Goal: Task Accomplishment & Management: Complete application form

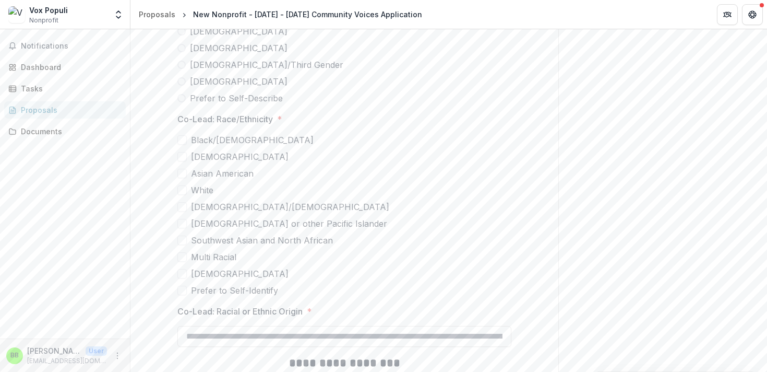
scroll to position [3209, 0]
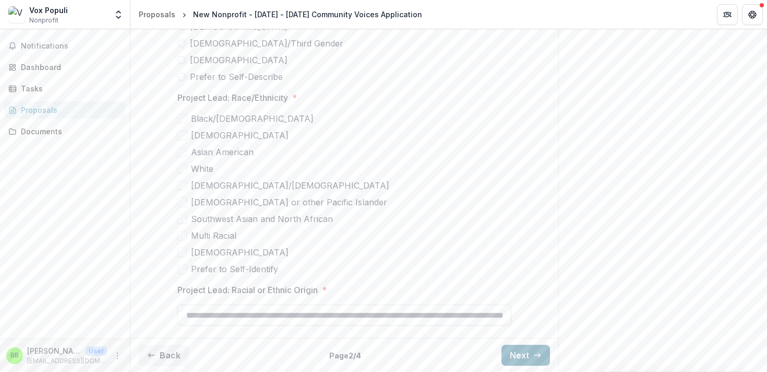
click at [533, 351] on icon "button" at bounding box center [537, 355] width 8 height 8
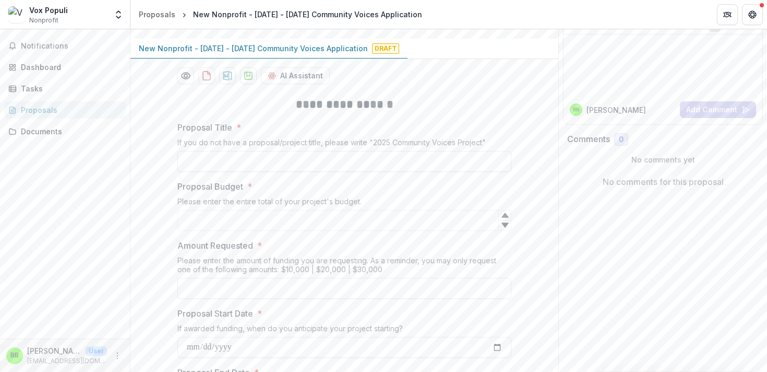
scroll to position [0, 0]
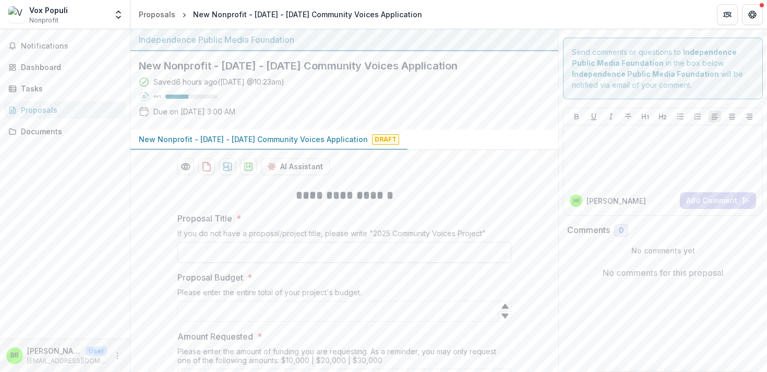
click at [331, 252] on input "Proposal Title *" at bounding box center [344, 252] width 334 height 21
type input "**********"
click at [342, 314] on input "Proposal Budget *" at bounding box center [344, 311] width 334 height 21
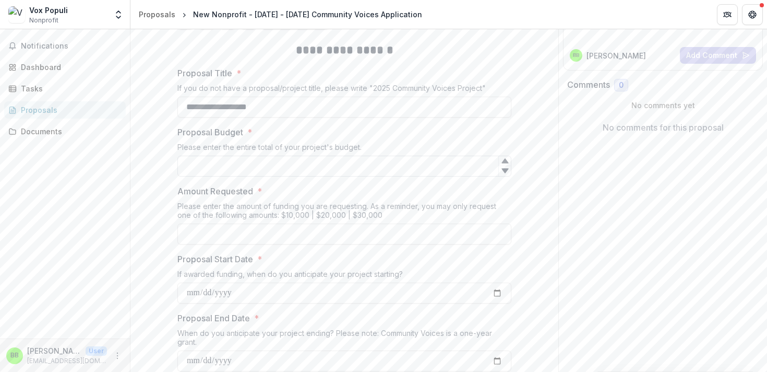
scroll to position [168, 0]
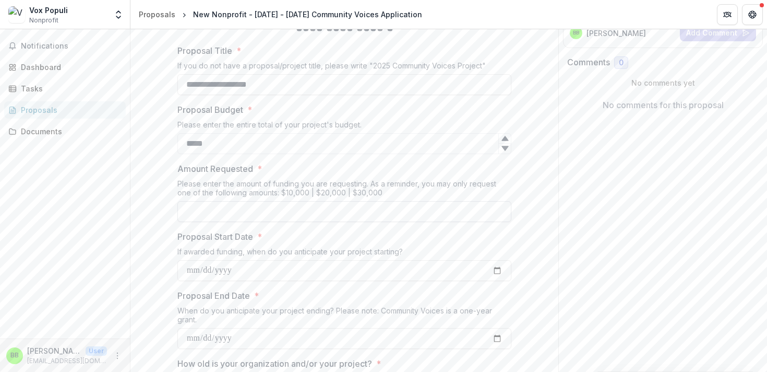
type input "*****"
click at [324, 219] on input "Amount Requested *" at bounding box center [344, 211] width 334 height 21
click at [313, 148] on input "*****" at bounding box center [344, 143] width 334 height 21
click at [292, 216] on input "**" at bounding box center [344, 211] width 334 height 21
type input "*******"
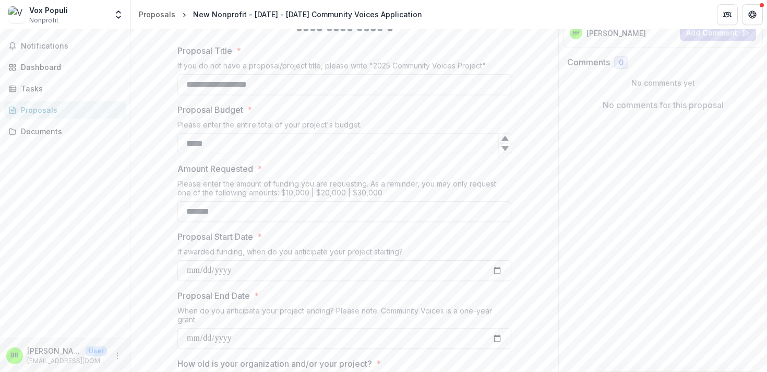
click at [281, 265] on input "Proposal Start Date *" at bounding box center [344, 270] width 334 height 21
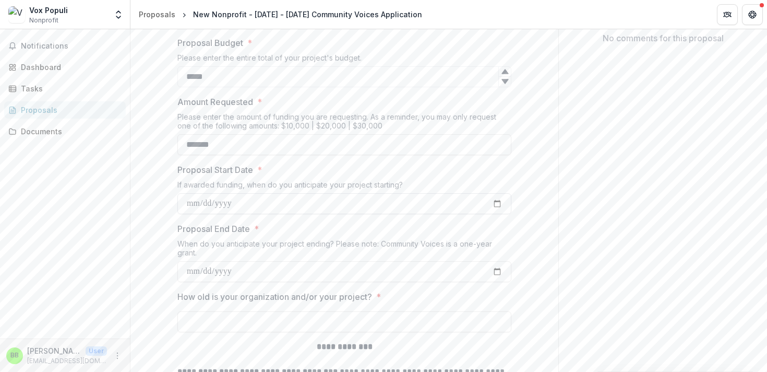
click at [494, 199] on input "Proposal Start Date *" at bounding box center [344, 203] width 334 height 21
type input "**********"
click at [500, 276] on input "Proposal End Date *" at bounding box center [344, 271] width 334 height 21
type input "**********"
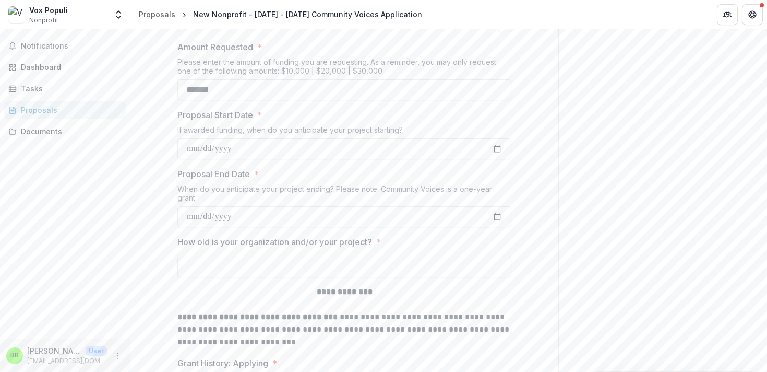
scroll to position [290, 0]
click at [333, 266] on input "How old is your organization and/or your project? *" at bounding box center [344, 265] width 334 height 21
click at [359, 267] on input "**********" at bounding box center [344, 265] width 334 height 21
drag, startPoint x: 382, startPoint y: 265, endPoint x: 263, endPoint y: 266, distance: 119.0
click at [263, 266] on input "**********" at bounding box center [344, 265] width 334 height 21
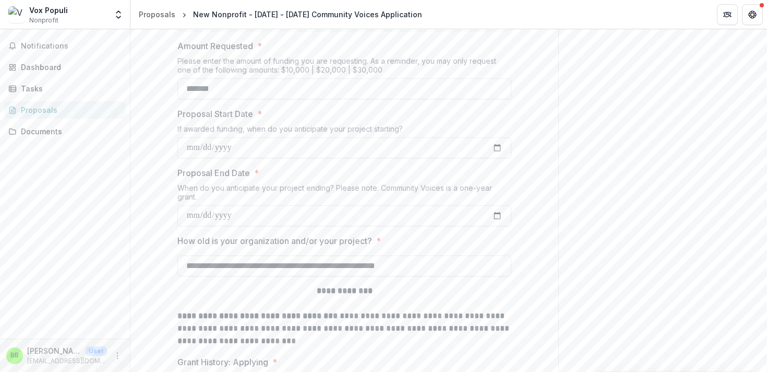
type input "**********"
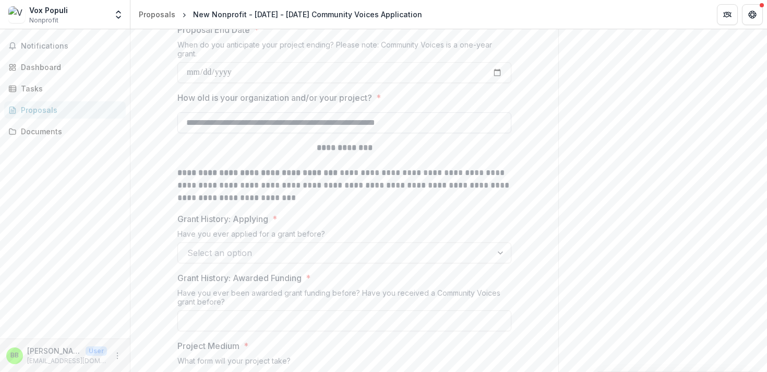
scroll to position [437, 0]
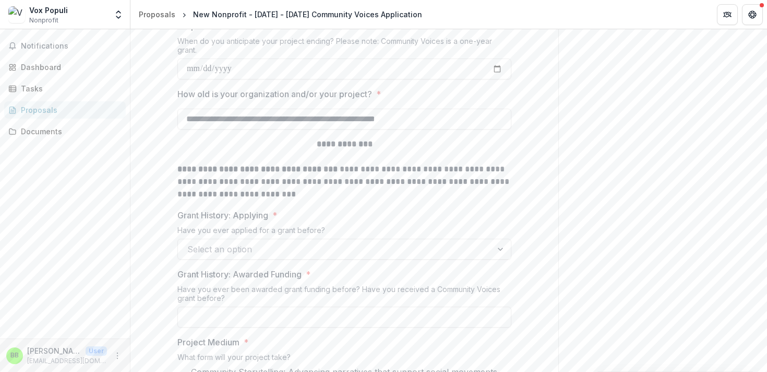
click at [434, 252] on div at bounding box center [334, 249] width 295 height 15
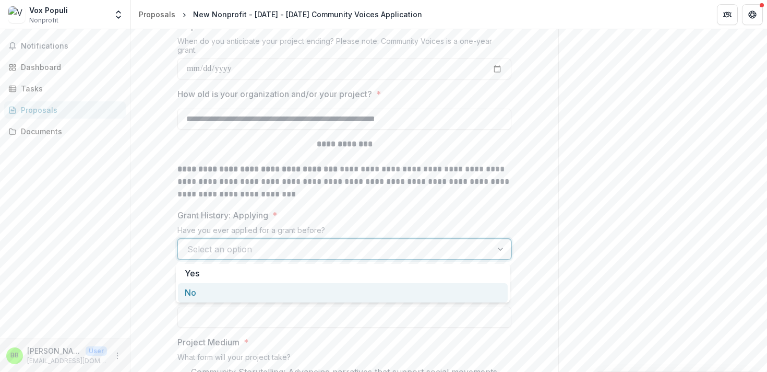
click at [425, 288] on div "No" at bounding box center [343, 292] width 330 height 19
click at [401, 250] on div at bounding box center [324, 249] width 275 height 15
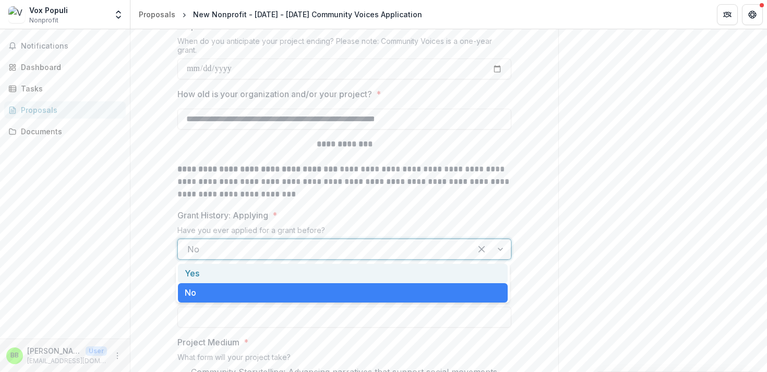
click at [359, 271] on div "Yes" at bounding box center [343, 273] width 330 height 19
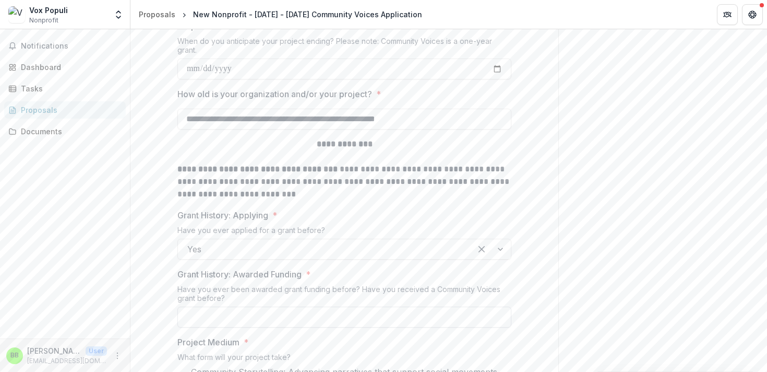
click at [326, 309] on input "Grant History: Awarded Funding *" at bounding box center [344, 316] width 334 height 21
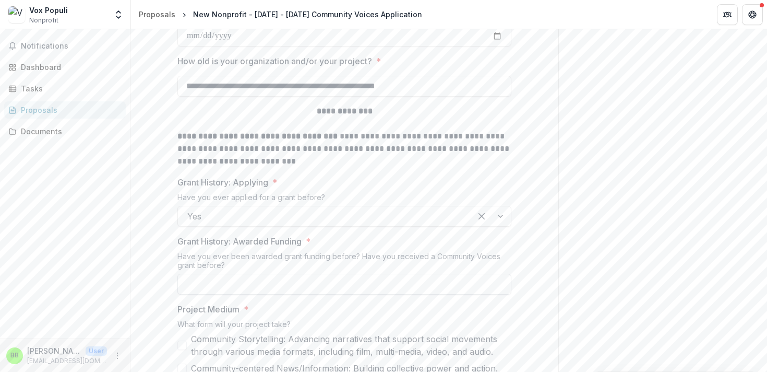
scroll to position [479, 0]
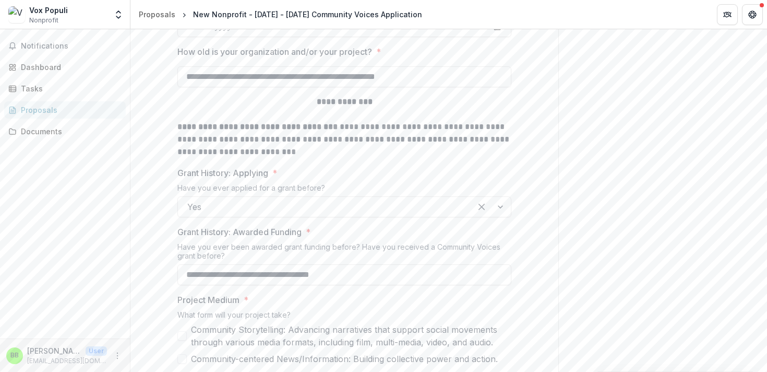
paste input "**********"
click at [342, 274] on input "**********" at bounding box center [344, 274] width 334 height 21
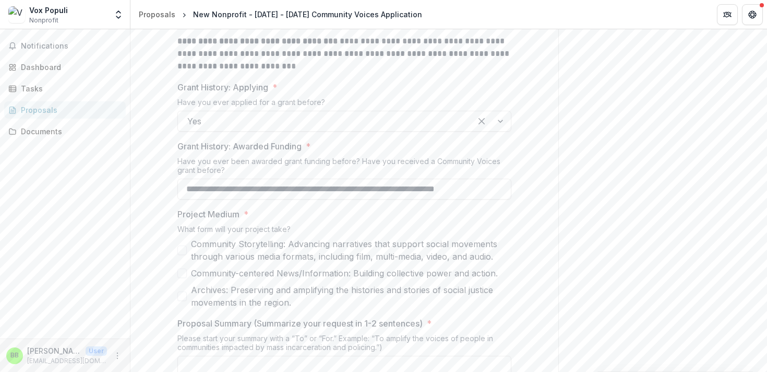
scroll to position [566, 0]
type input "**********"
click at [184, 246] on span at bounding box center [181, 248] width 9 height 9
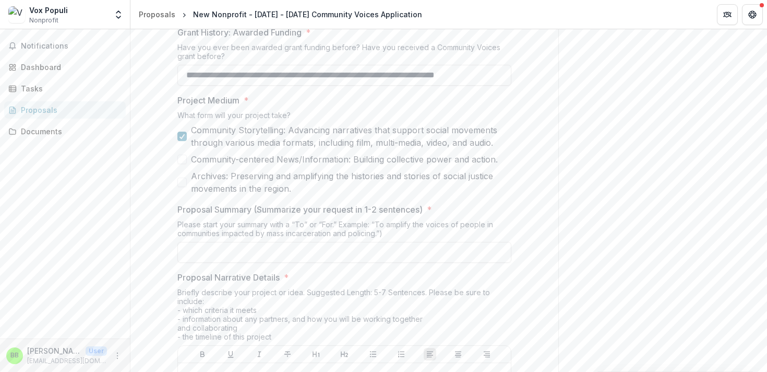
scroll to position [695, 0]
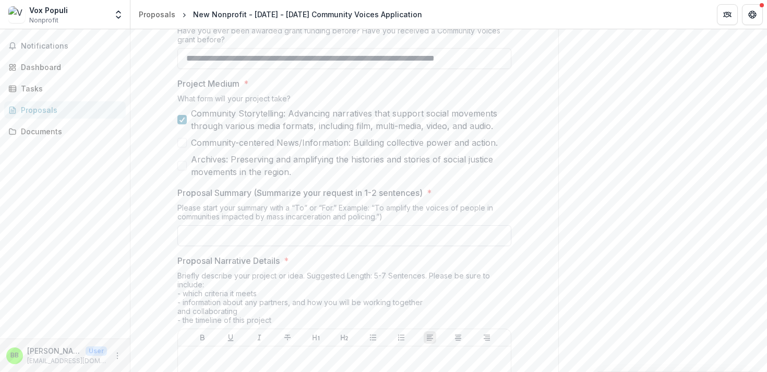
click at [317, 235] on input "Proposal Summary (Summarize your request in 1-2 sentences) *" at bounding box center [344, 235] width 334 height 21
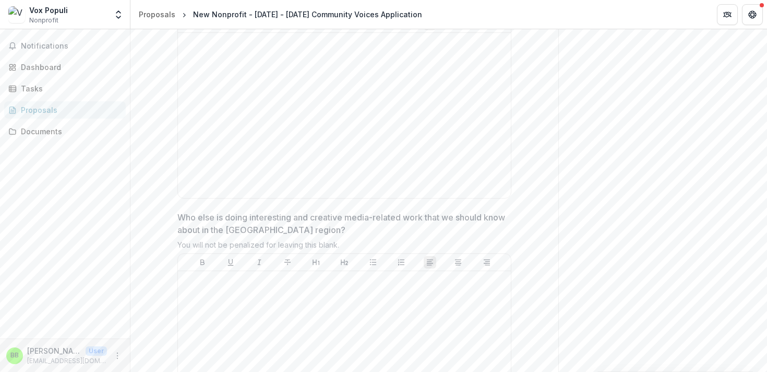
scroll to position [2880, 0]
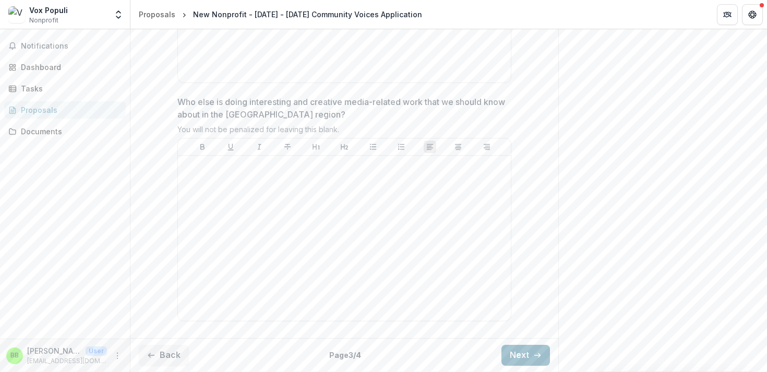
click at [515, 351] on button "Next" at bounding box center [526, 355] width 49 height 21
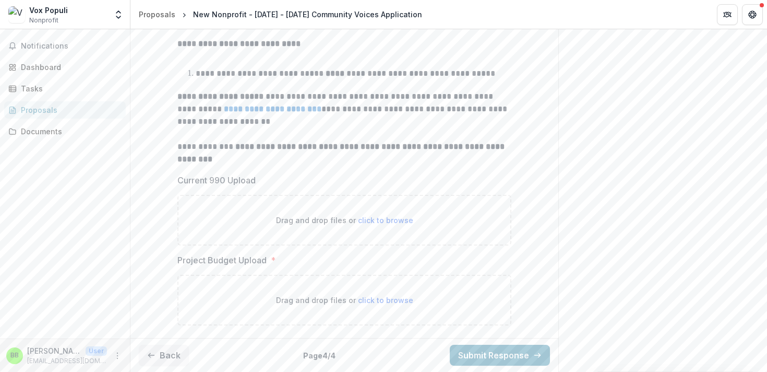
scroll to position [0, 0]
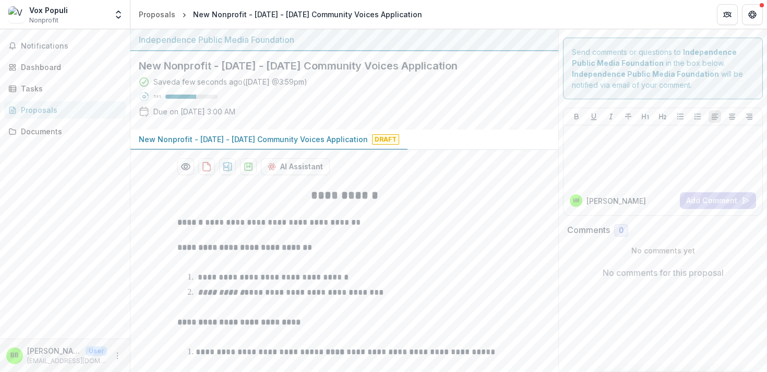
click at [240, 138] on p "New Nonprofit - [DATE] - [DATE] Community Voices Application" at bounding box center [253, 139] width 229 height 11
click at [175, 141] on p "New Nonprofit - [DATE] - [DATE] Community Voices Application" at bounding box center [253, 139] width 229 height 11
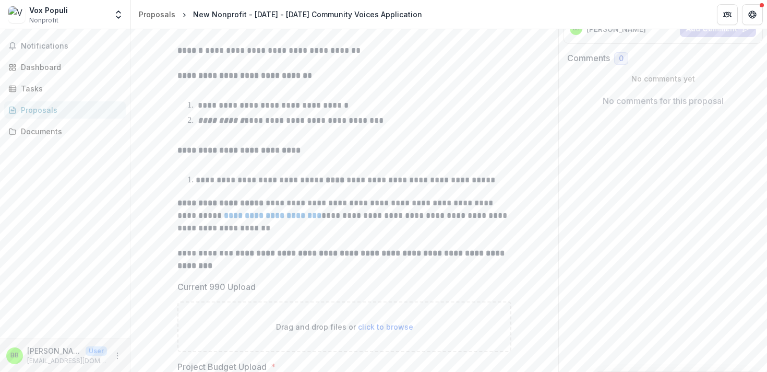
scroll to position [278, 0]
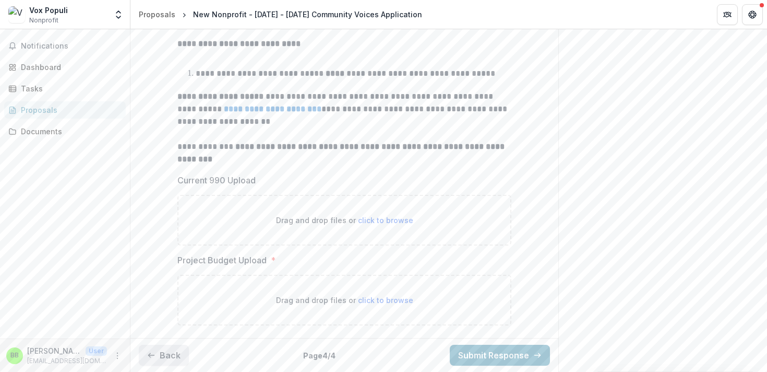
click at [175, 352] on button "Back" at bounding box center [164, 355] width 50 height 21
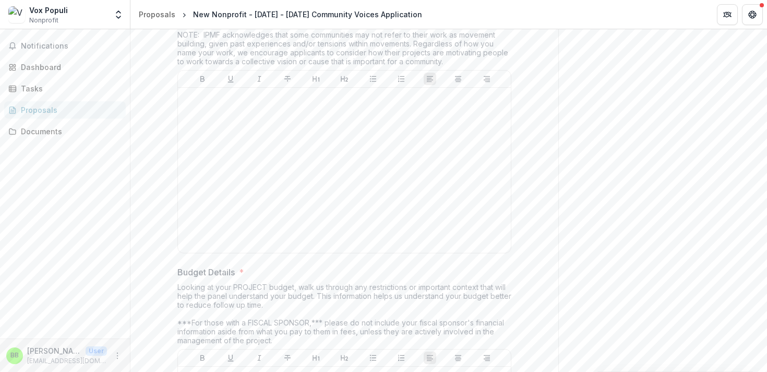
scroll to position [2880, 0]
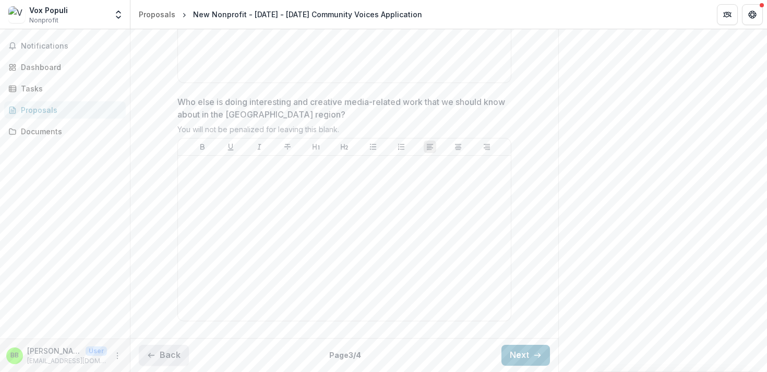
click at [165, 349] on button "Back" at bounding box center [164, 355] width 50 height 21
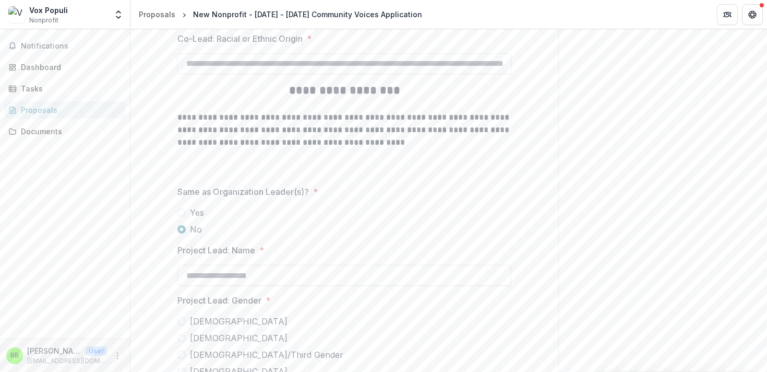
scroll to position [3209, 0]
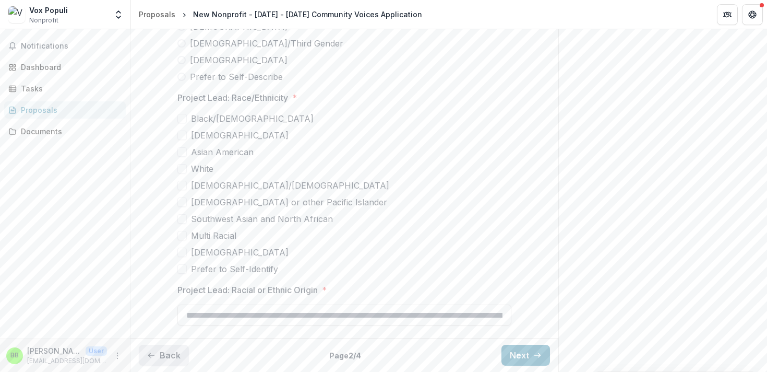
click at [160, 355] on button "Back" at bounding box center [164, 355] width 50 height 21
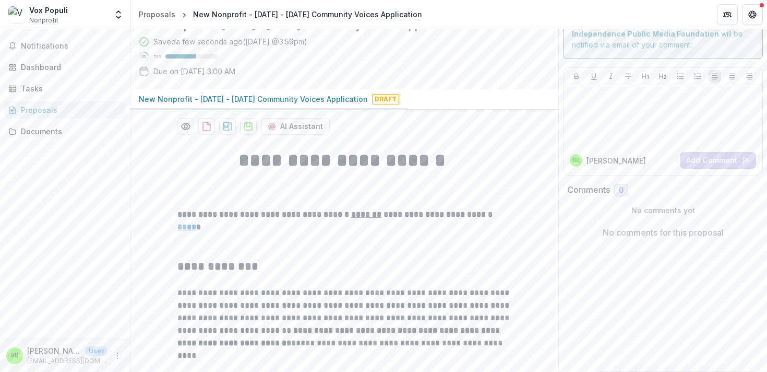
scroll to position [0, 0]
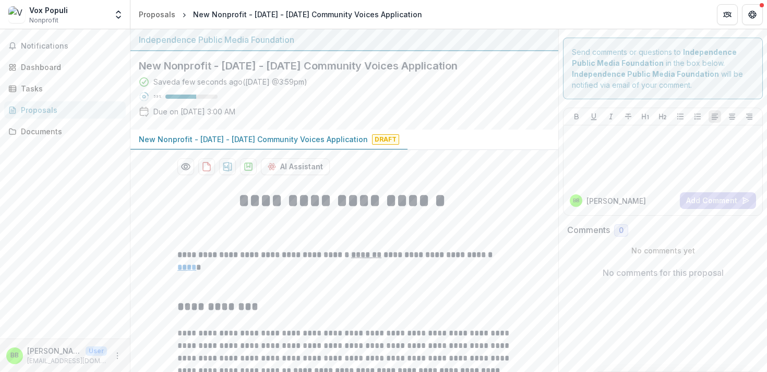
click at [173, 65] on h2 "New Nonprofit - [DATE] - [DATE] Community Voices Application" at bounding box center [336, 66] width 395 height 13
click at [182, 15] on icon "breadcrumb" at bounding box center [184, 15] width 5 height 5
click at [170, 15] on div "Proposals" at bounding box center [157, 14] width 37 height 11
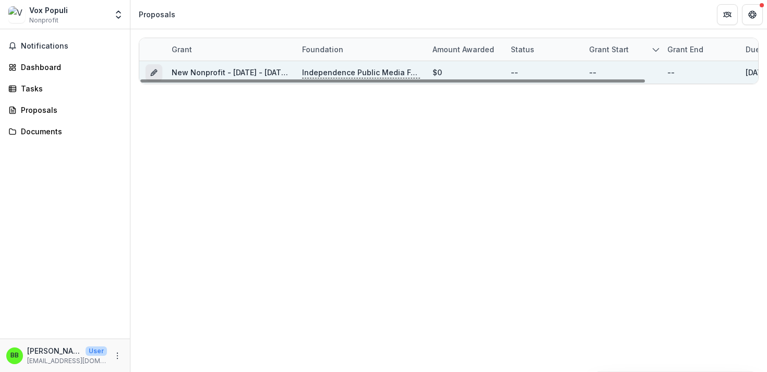
click at [155, 73] on icon "Grant 31f06b6b-1e0b-4dff-bcf3-ca638e8ee24b" at bounding box center [153, 73] width 5 height 5
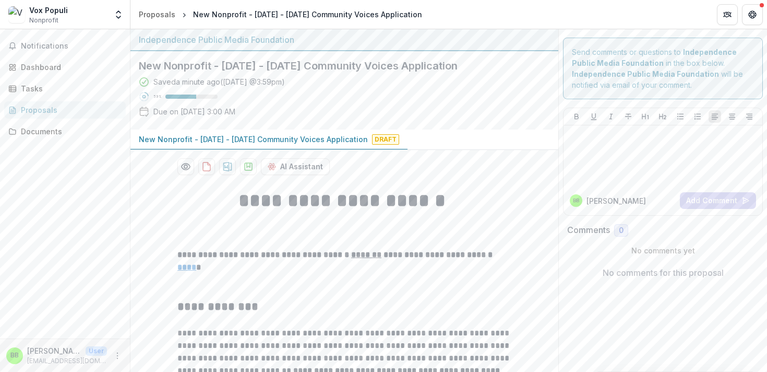
click at [170, 66] on h2 "New Nonprofit - [DATE] - [DATE] Community Voices Application" at bounding box center [336, 66] width 395 height 13
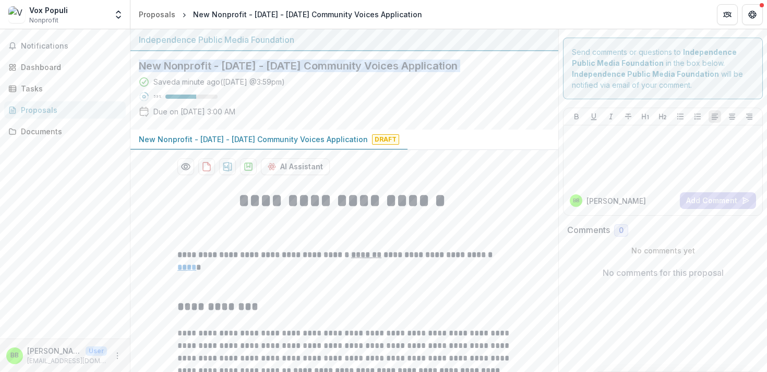
click at [170, 66] on h2 "New Nonprofit - [DATE] - [DATE] Community Voices Application" at bounding box center [336, 66] width 395 height 13
click at [589, 148] on div at bounding box center [663, 155] width 191 height 52
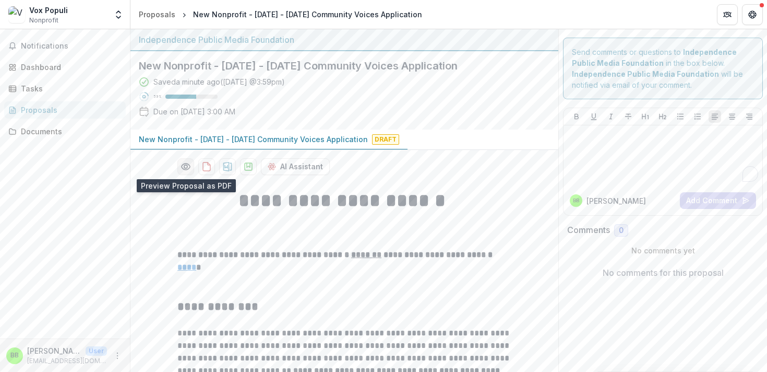
click at [182, 168] on icon "Preview 31f06b6b-1e0b-4dff-bcf3-ca638e8ee24b-0.pdf" at bounding box center [186, 166] width 8 height 6
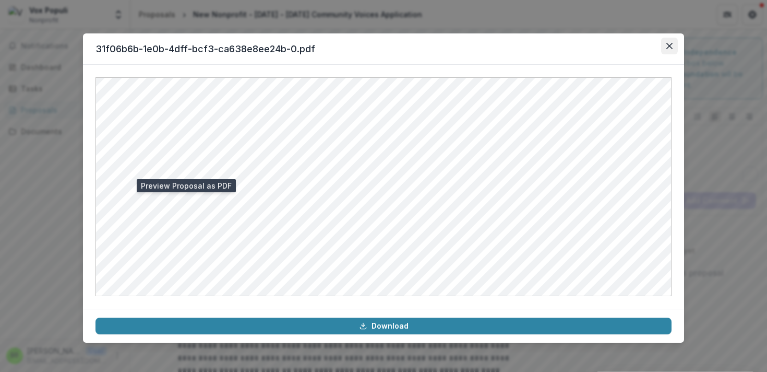
click at [669, 46] on icon "Close" at bounding box center [670, 46] width 6 height 6
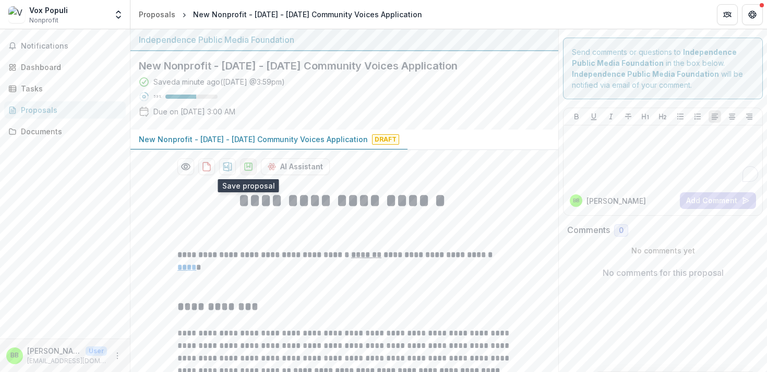
click at [247, 168] on icon "download-proposal" at bounding box center [248, 166] width 10 height 10
click at [37, 67] on div "Dashboard" at bounding box center [69, 67] width 97 height 11
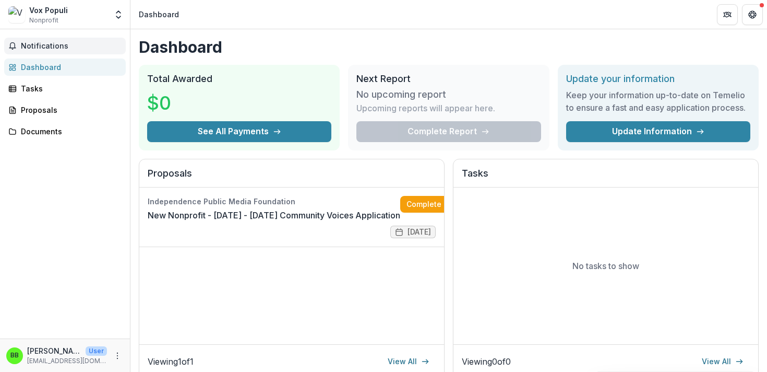
click at [42, 48] on span "Notifications" at bounding box center [71, 46] width 101 height 9
click at [39, 83] on div "Tasks" at bounding box center [69, 88] width 97 height 11
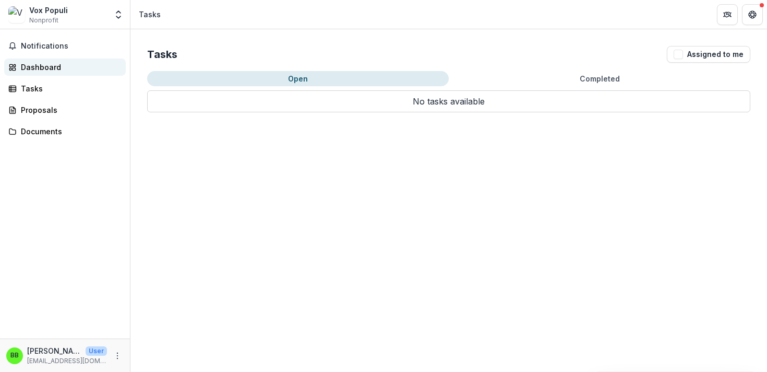
click at [49, 72] on div "Dashboard" at bounding box center [69, 67] width 97 height 11
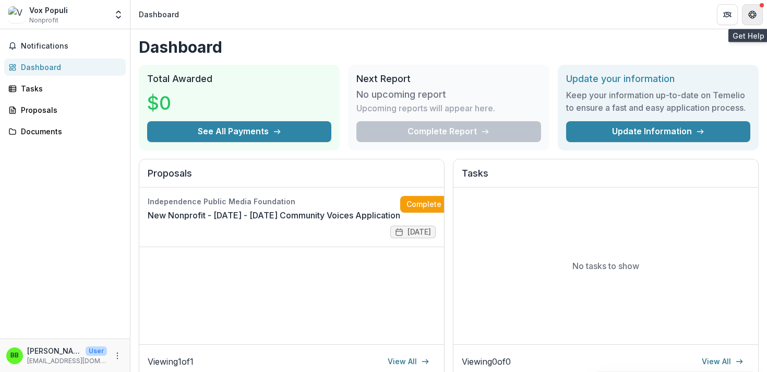
click at [750, 14] on icon "Get Help" at bounding box center [753, 14] width 8 height 8
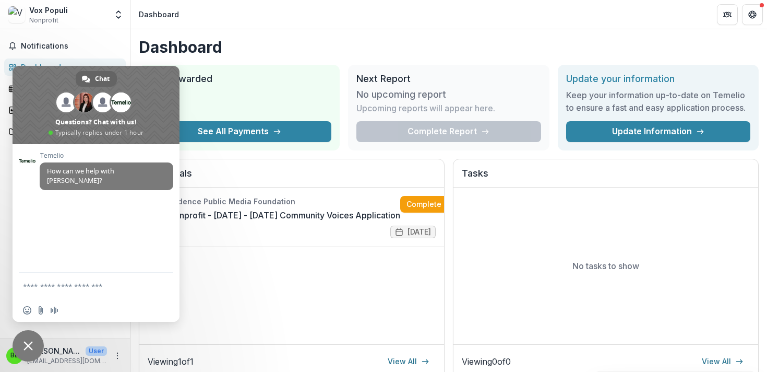
click at [528, 29] on div "Vox Populi Nonprofit Team Settings Settings Dashboard" at bounding box center [383, 14] width 767 height 29
click at [87, 335] on div "Notifications Dashboard Tasks Proposals Documents" at bounding box center [65, 183] width 130 height 309
click at [32, 350] on span "Close chat" at bounding box center [27, 345] width 9 height 9
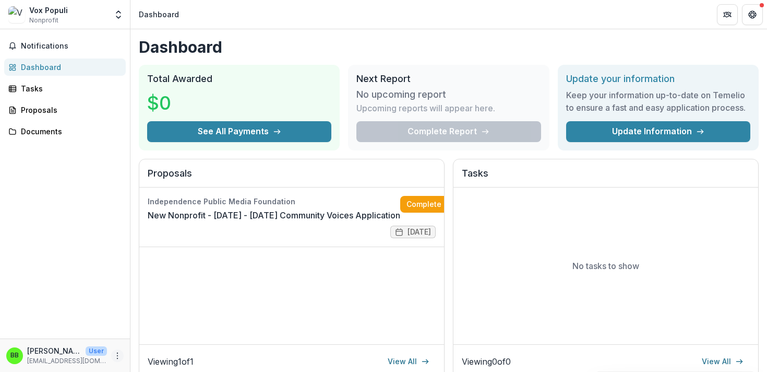
click at [114, 354] on icon "More" at bounding box center [117, 355] width 8 height 8
click at [145, 332] on link "Settings" at bounding box center [186, 333] width 112 height 17
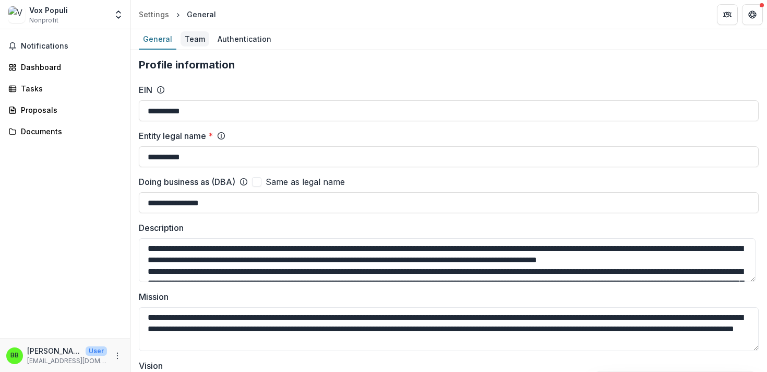
click at [192, 45] on div "Team" at bounding box center [195, 38] width 29 height 15
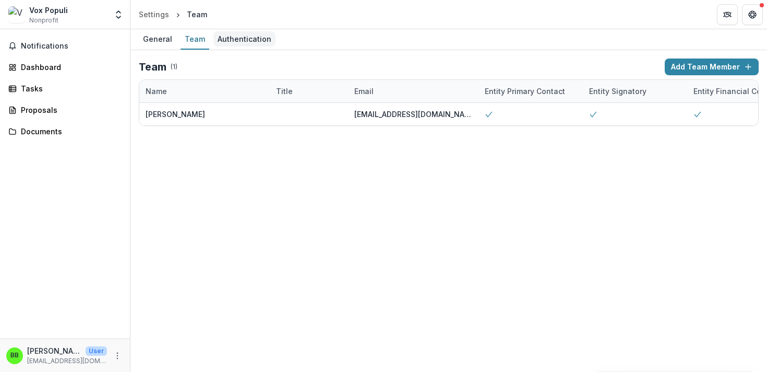
click at [234, 41] on div "Authentication" at bounding box center [244, 38] width 62 height 15
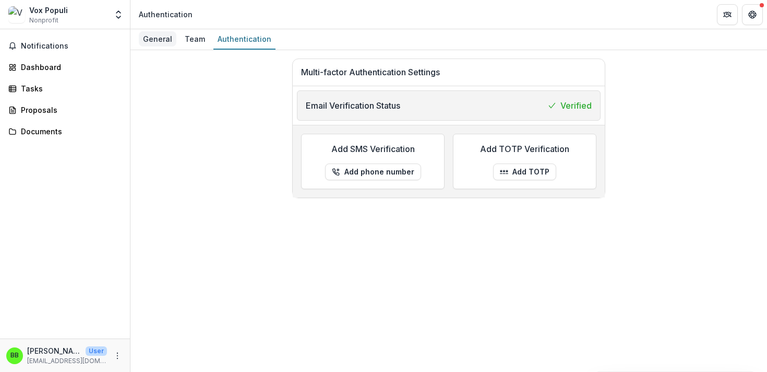
click at [160, 39] on div "General" at bounding box center [158, 38] width 38 height 15
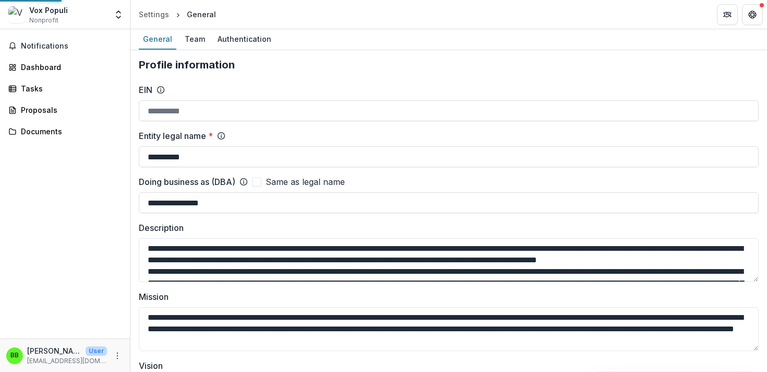
type input "**********"
click at [65, 48] on span "Notifications" at bounding box center [71, 46] width 101 height 9
click at [33, 69] on div "Dashboard" at bounding box center [69, 67] width 97 height 11
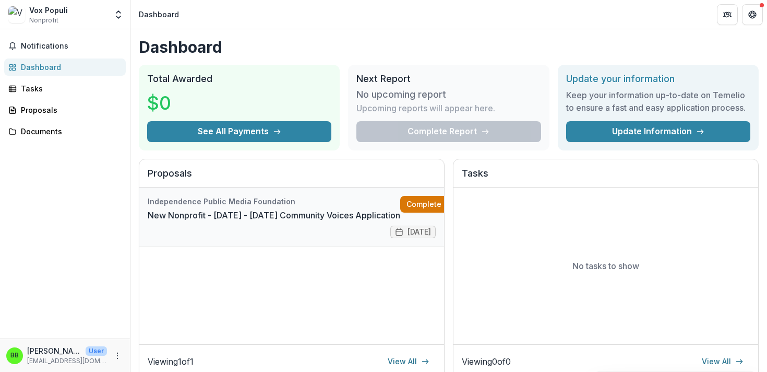
click at [406, 205] on link "Complete" at bounding box center [430, 204] width 60 height 17
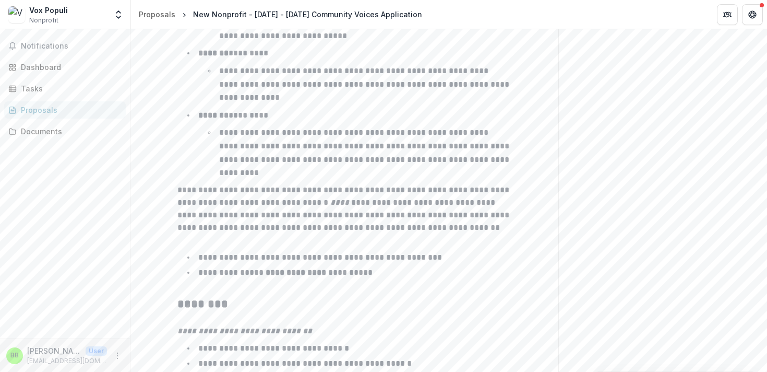
scroll to position [1715, 0]
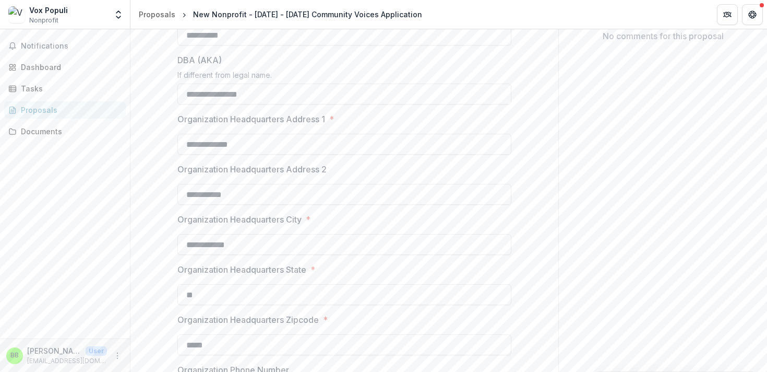
scroll to position [0, 0]
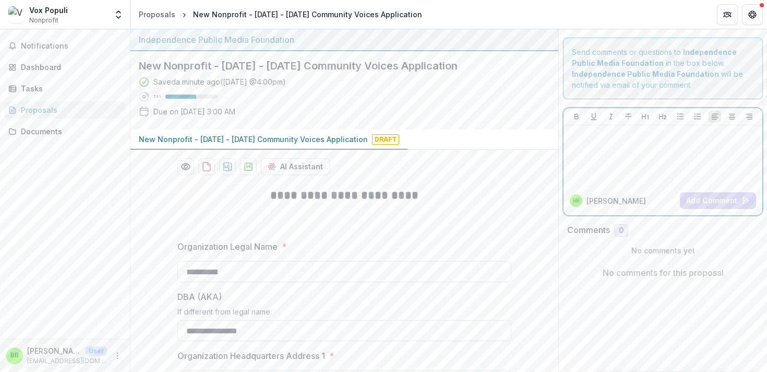
click at [620, 163] on div at bounding box center [663, 155] width 191 height 52
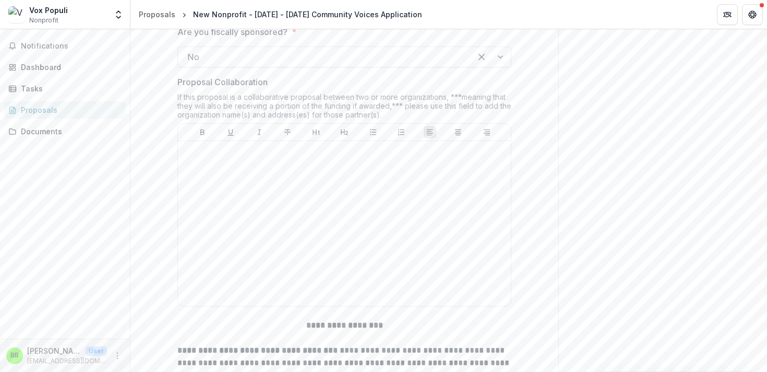
scroll to position [810, 0]
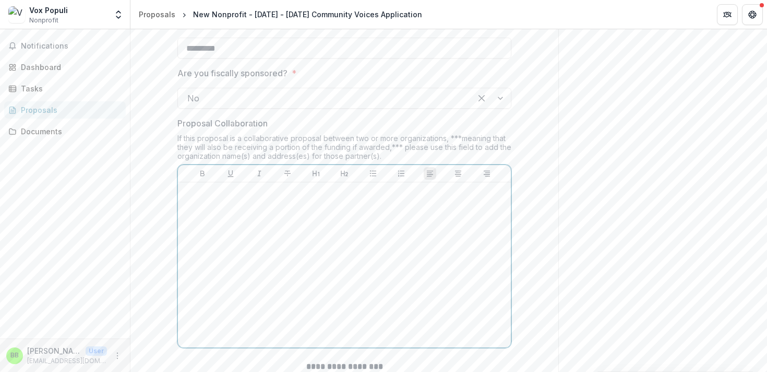
click at [426, 232] on div at bounding box center [344, 264] width 325 height 157
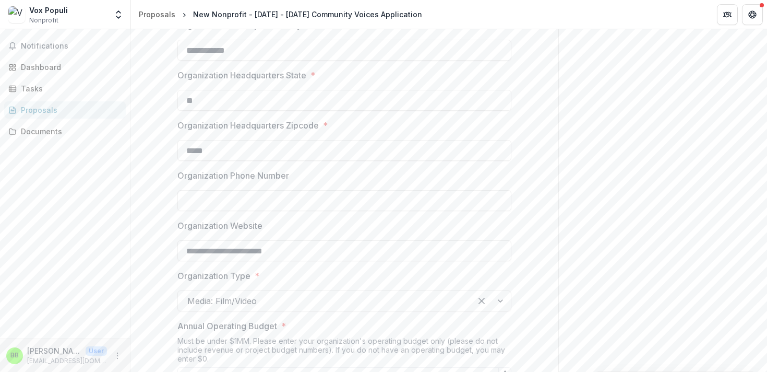
scroll to position [0, 0]
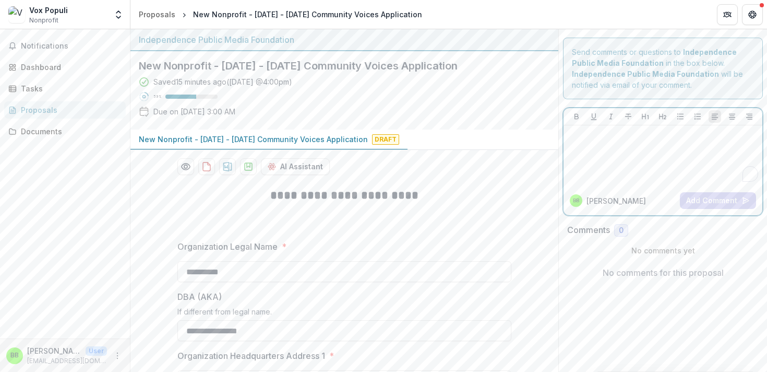
click at [631, 168] on div "To enrich screen reader interactions, please activate Accessibility in Grammarl…" at bounding box center [663, 155] width 191 height 52
click at [114, 353] on icon "More" at bounding box center [117, 355] width 8 height 8
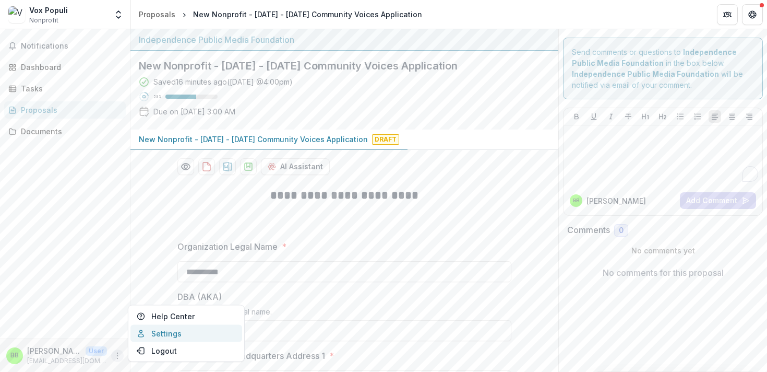
click at [147, 333] on link "Settings" at bounding box center [186, 333] width 112 height 17
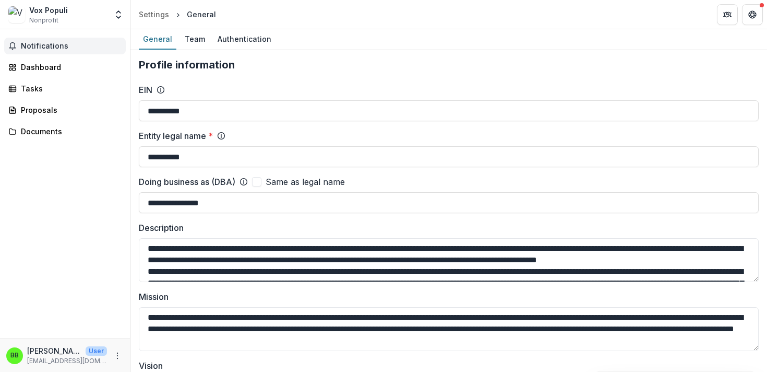
click at [46, 42] on span "Notifications" at bounding box center [71, 46] width 101 height 9
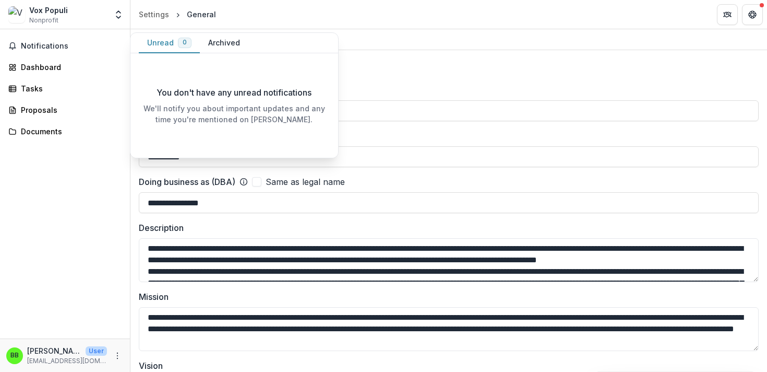
click at [77, 26] on div "Vox Populi Nonprofit Team Settings Settings" at bounding box center [65, 16] width 130 height 25
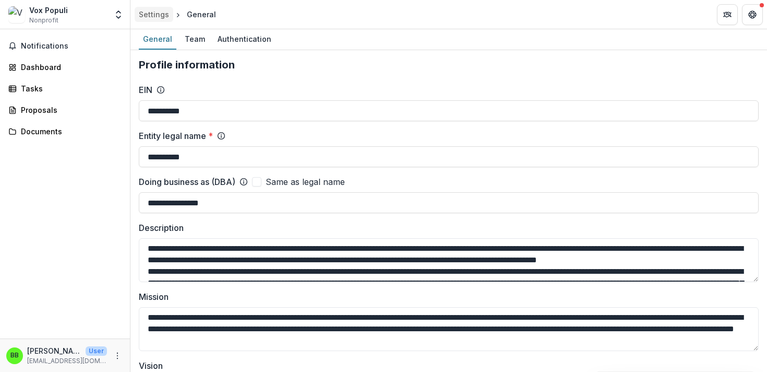
click at [141, 13] on div "Settings" at bounding box center [154, 14] width 30 height 11
click at [22, 358] on span "BB" at bounding box center [14, 355] width 17 height 17
click at [123, 351] on div "BB [PERSON_NAME] User [EMAIL_ADDRESS][DOMAIN_NAME]" at bounding box center [64, 355] width 117 height 20
click at [116, 355] on icon "More" at bounding box center [117, 355] width 8 height 8
click at [176, 319] on link "Help Center" at bounding box center [186, 315] width 112 height 17
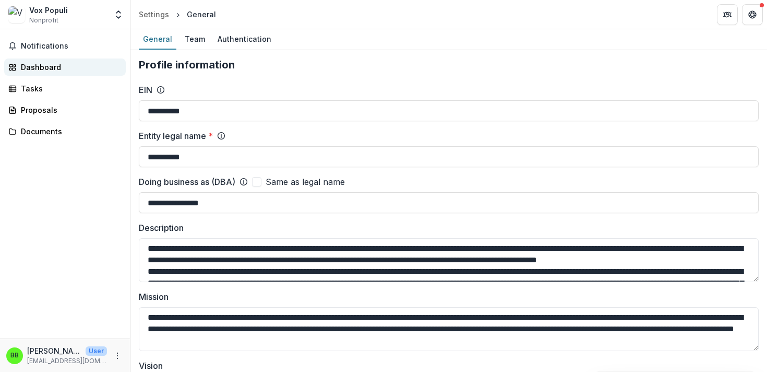
click at [48, 68] on div "Dashboard" at bounding box center [69, 67] width 97 height 11
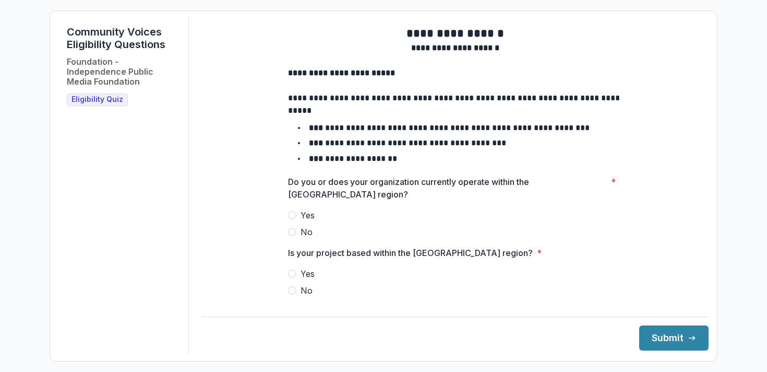
click at [294, 221] on label "Yes" at bounding box center [455, 215] width 334 height 13
click at [294, 278] on span at bounding box center [292, 273] width 8 height 8
click at [656, 323] on footer "Submit" at bounding box center [454, 333] width 507 height 34
click at [660, 334] on button "Submit" at bounding box center [673, 337] width 69 height 25
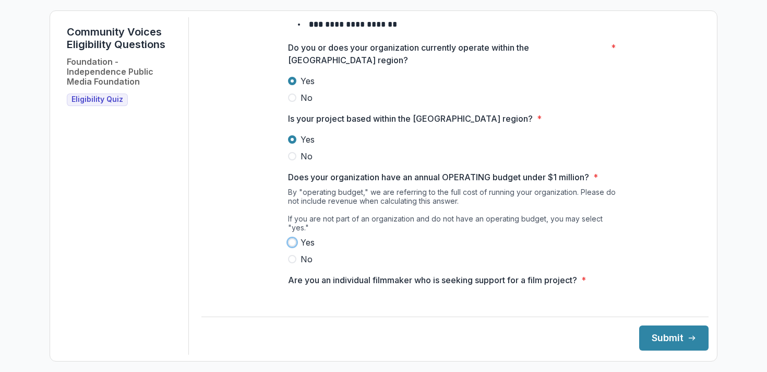
scroll to position [171, 0]
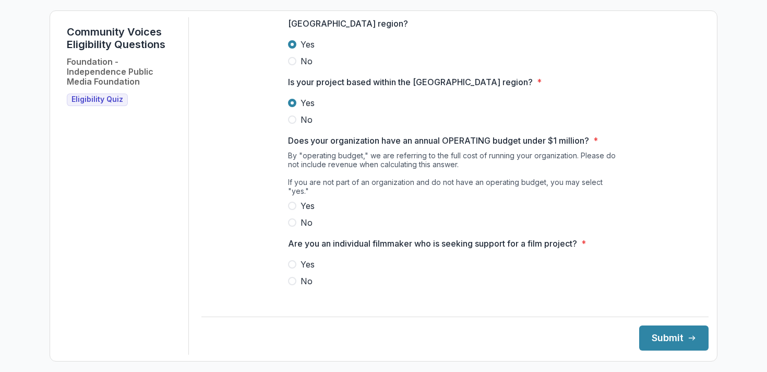
click at [293, 201] on label "Yes" at bounding box center [455, 205] width 334 height 13
click at [291, 281] on span at bounding box center [292, 281] width 8 height 8
click at [651, 342] on button "Submit" at bounding box center [673, 337] width 69 height 25
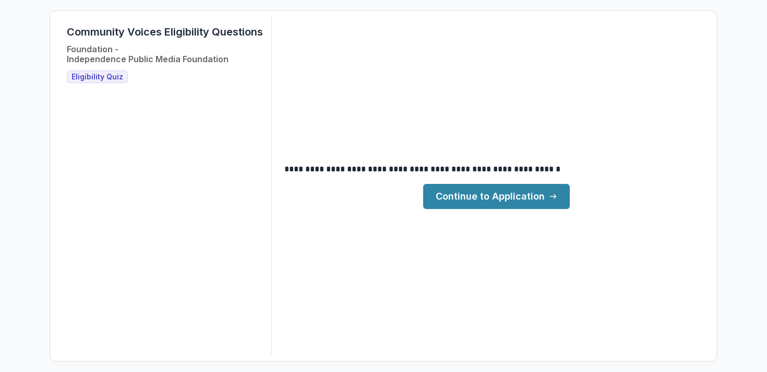
click at [509, 190] on link "Continue to Application" at bounding box center [496, 196] width 147 height 25
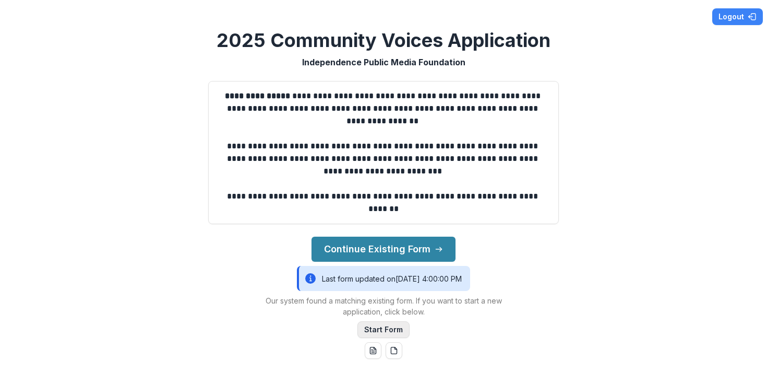
click at [386, 326] on button "Start Form" at bounding box center [384, 329] width 52 height 17
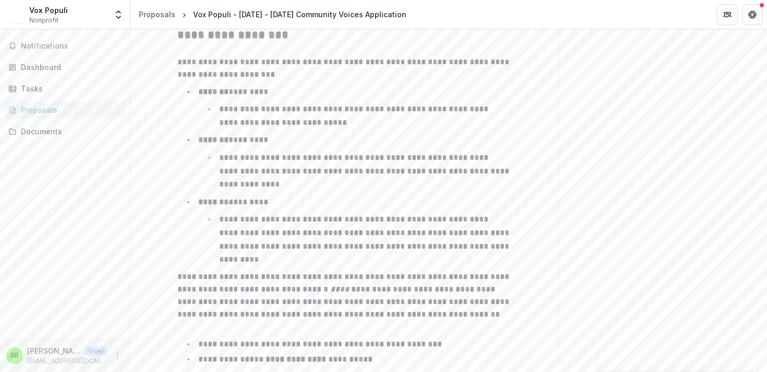
scroll to position [1715, 0]
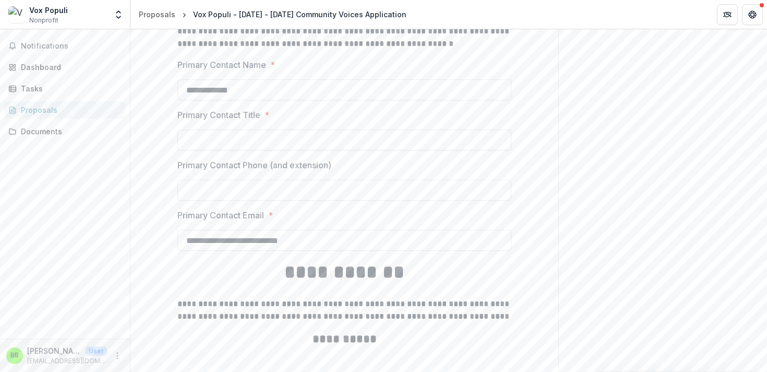
click at [308, 147] on input "Primary Contact Title *" at bounding box center [344, 139] width 334 height 21
type input "**********"
click at [415, 243] on input "**********" at bounding box center [344, 240] width 334 height 21
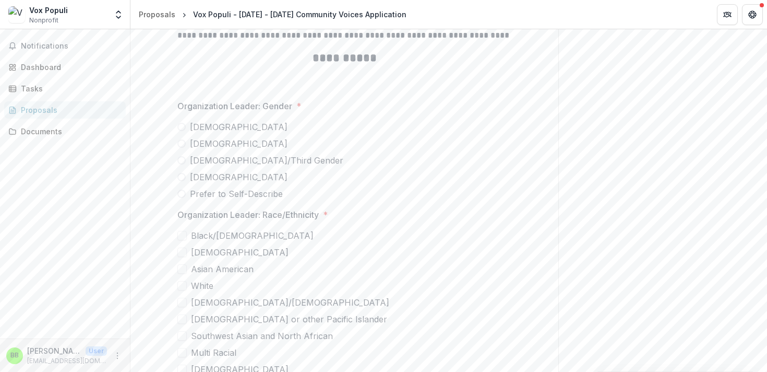
click at [180, 129] on span at bounding box center [181, 127] width 8 height 8
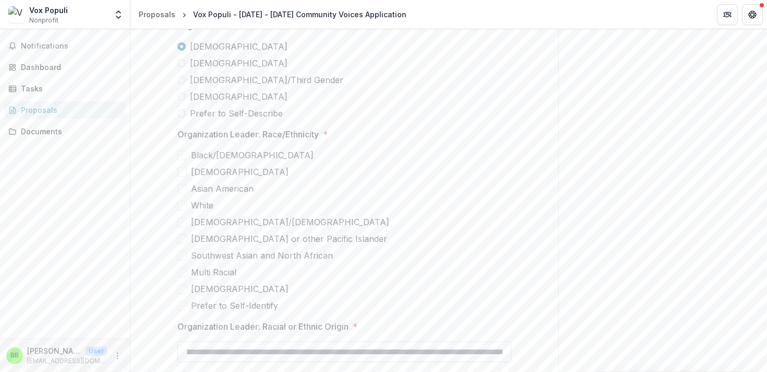
click at [182, 206] on span at bounding box center [181, 204] width 9 height 9
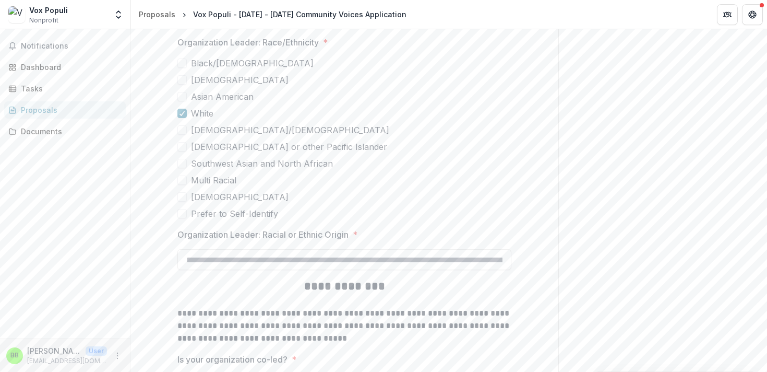
scroll to position [2169, 0]
click at [273, 257] on input "Organization Leader: Racial or Ethnic Origin *" at bounding box center [344, 257] width 334 height 21
click at [277, 289] on h2 "**********" at bounding box center [344, 285] width 334 height 16
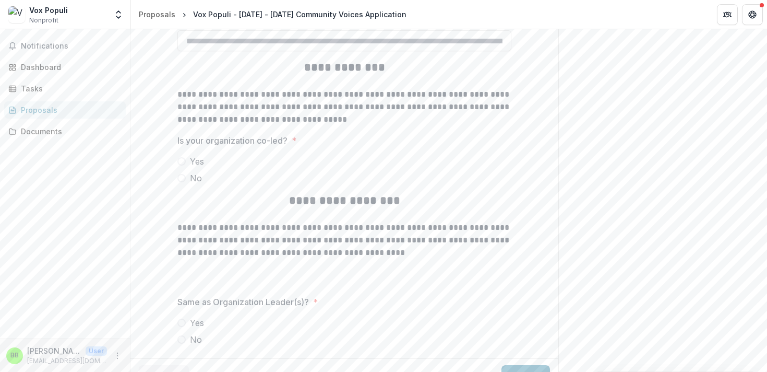
scroll to position [2407, 0]
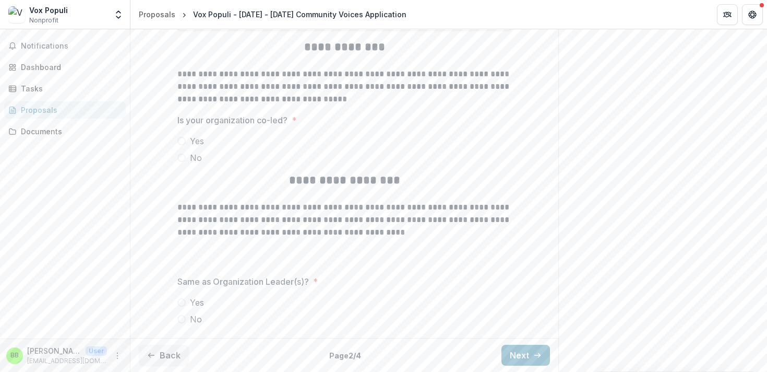
click at [177, 137] on label "Yes" at bounding box center [344, 141] width 334 height 13
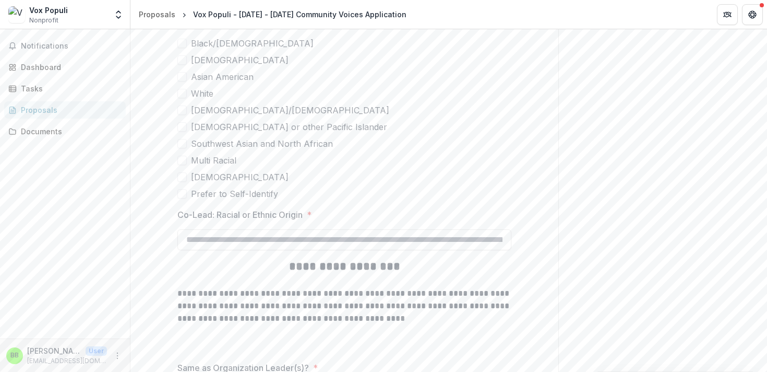
scroll to position [2808, 0]
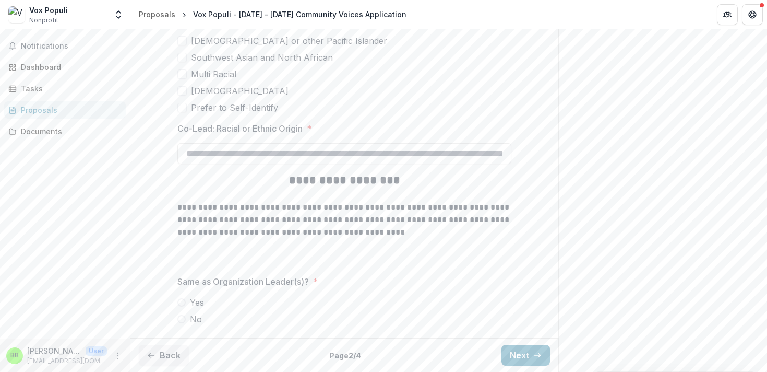
click at [181, 302] on span at bounding box center [181, 302] width 8 height 8
click at [182, 322] on label "No" at bounding box center [344, 319] width 334 height 13
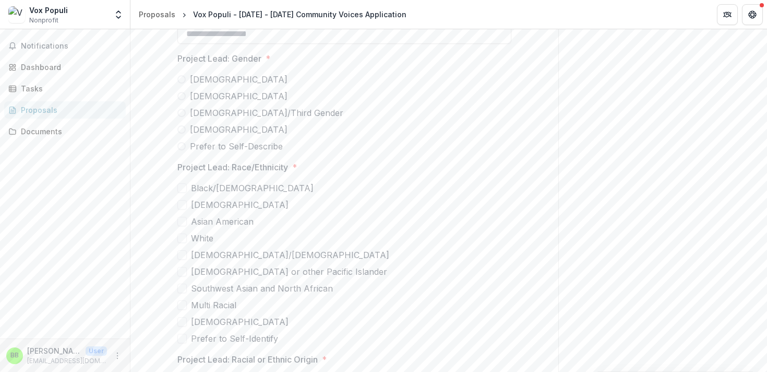
scroll to position [3209, 0]
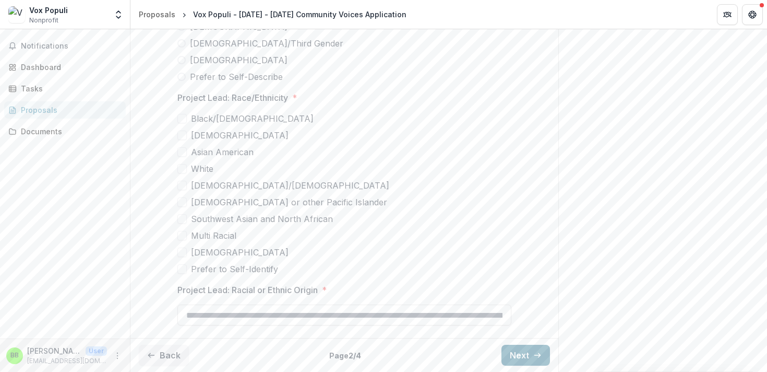
click at [519, 353] on button "Next" at bounding box center [526, 355] width 49 height 21
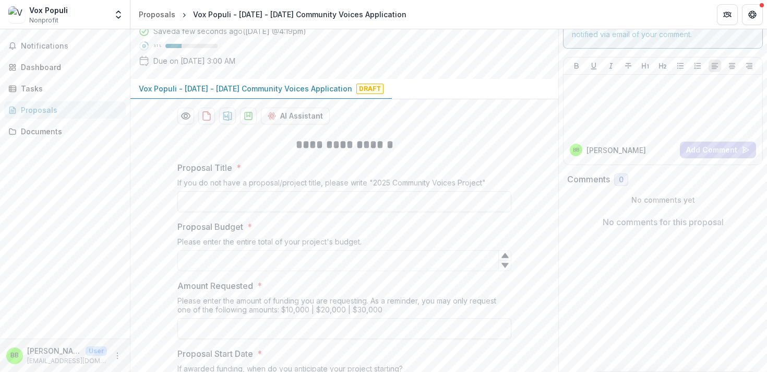
scroll to position [52, 0]
click at [423, 197] on input "Proposal Title *" at bounding box center [344, 199] width 334 height 21
type input "**********"
click at [341, 254] on input "Proposal Budget *" at bounding box center [344, 258] width 334 height 21
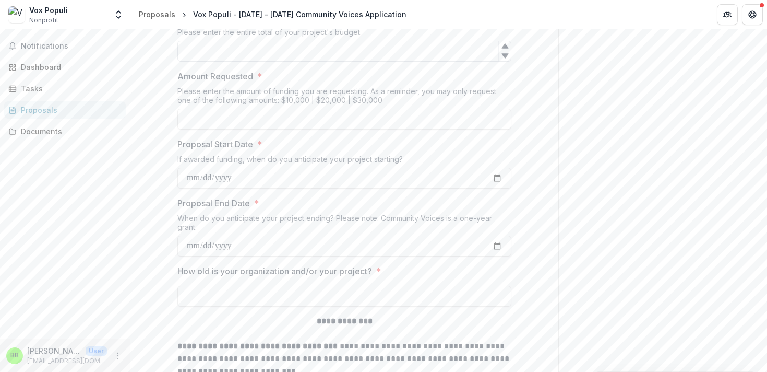
scroll to position [264, 0]
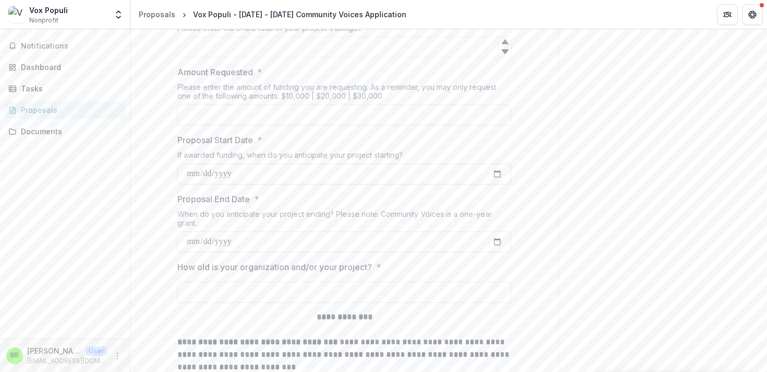
click at [242, 175] on input "Proposal Start Date *" at bounding box center [344, 173] width 334 height 21
click at [495, 174] on input "Proposal Start Date *" at bounding box center [344, 173] width 334 height 21
click at [486, 170] on input "**********" at bounding box center [344, 173] width 334 height 21
click at [493, 171] on input "**********" at bounding box center [344, 173] width 334 height 21
type input "**********"
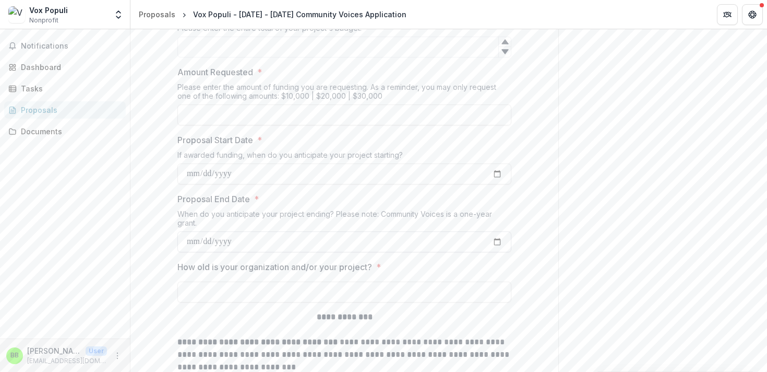
click at [207, 243] on input "Proposal End Date *" at bounding box center [344, 241] width 334 height 21
click at [491, 233] on input "Proposal End Date *" at bounding box center [344, 241] width 334 height 21
click at [492, 239] on input "Proposal End Date *" at bounding box center [344, 241] width 334 height 21
type input "**********"
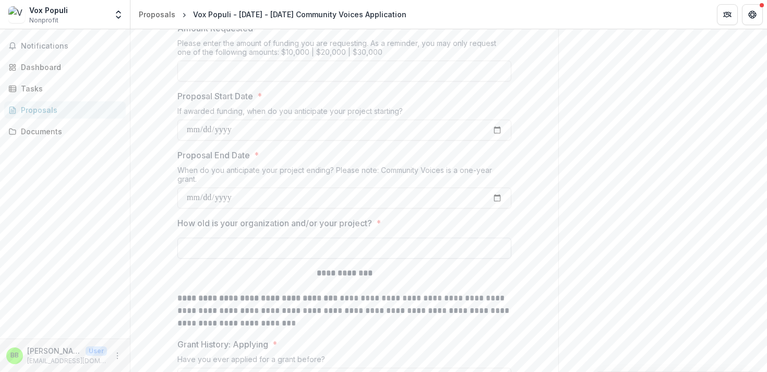
scroll to position [313, 0]
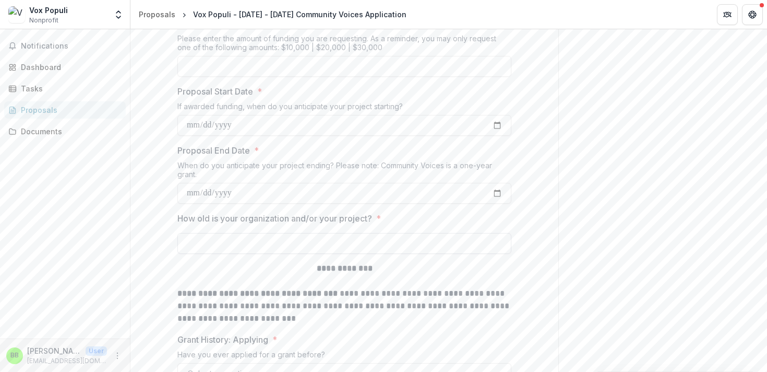
click at [233, 244] on input "How old is your organization and/or your project? *" at bounding box center [344, 243] width 334 height 21
click at [262, 242] on input "**********" at bounding box center [344, 243] width 334 height 21
click at [402, 248] on input "**********" at bounding box center [344, 243] width 334 height 21
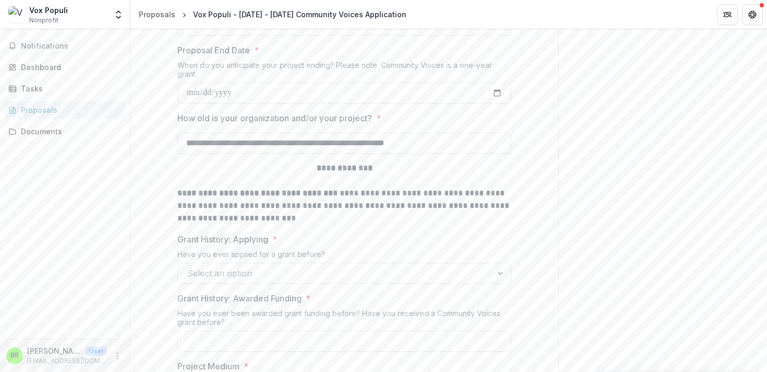
scroll to position [413, 0]
type input "**********"
click at [274, 280] on div "Select an option" at bounding box center [335, 272] width 314 height 17
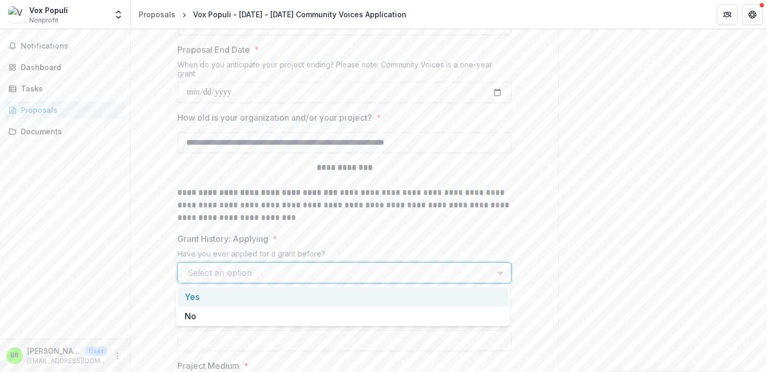
click at [274, 294] on div "Yes" at bounding box center [343, 296] width 330 height 19
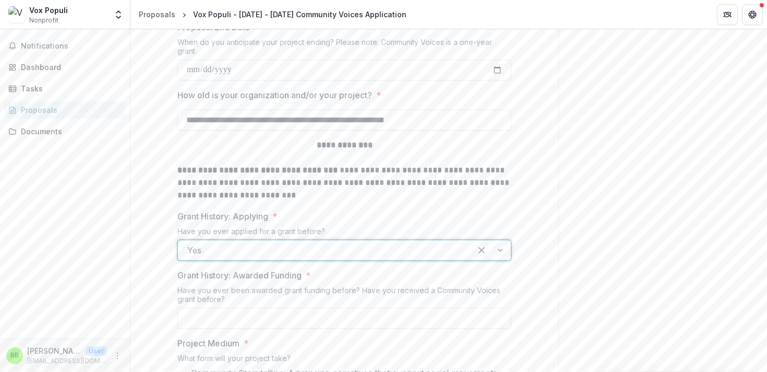
scroll to position [502, 0]
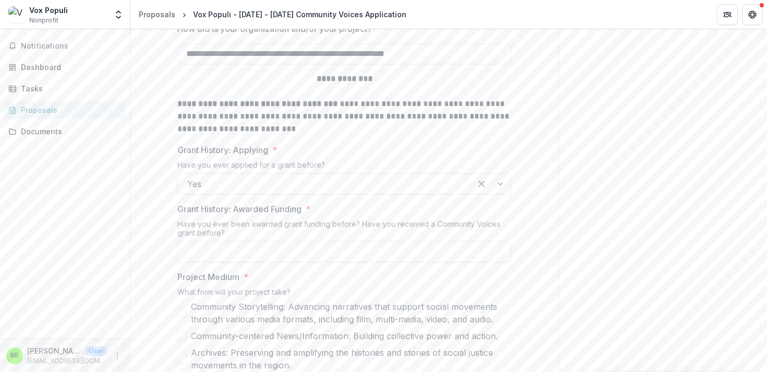
click at [320, 235] on div "Have you ever been awarded grant funding before? Have you received a Community …" at bounding box center [344, 230] width 334 height 22
click at [313, 251] on input "Grant History: Awarded Funding *" at bounding box center [344, 251] width 334 height 21
type input "**********"
click at [294, 278] on span "Project Medium *" at bounding box center [341, 276] width 328 height 13
click at [185, 308] on label "Community Storytelling: Advancing narratives that support social movements thro…" at bounding box center [344, 312] width 334 height 25
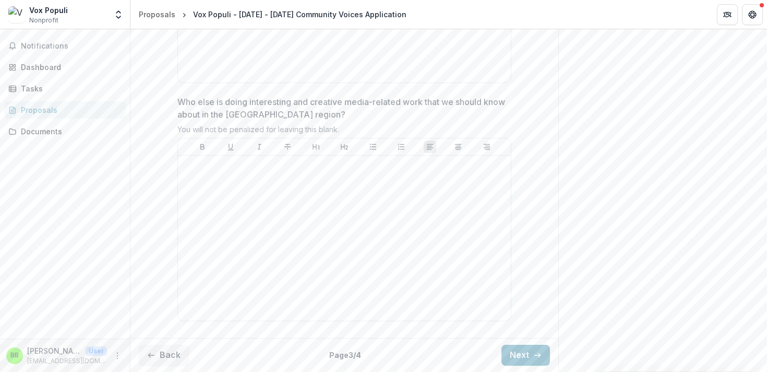
scroll to position [2880, 0]
click at [509, 354] on button "Next" at bounding box center [526, 355] width 49 height 21
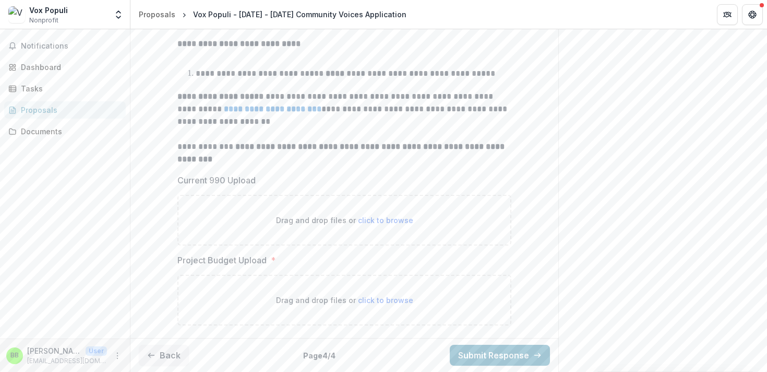
scroll to position [278, 0]
click at [162, 361] on button "Back" at bounding box center [164, 355] width 50 height 21
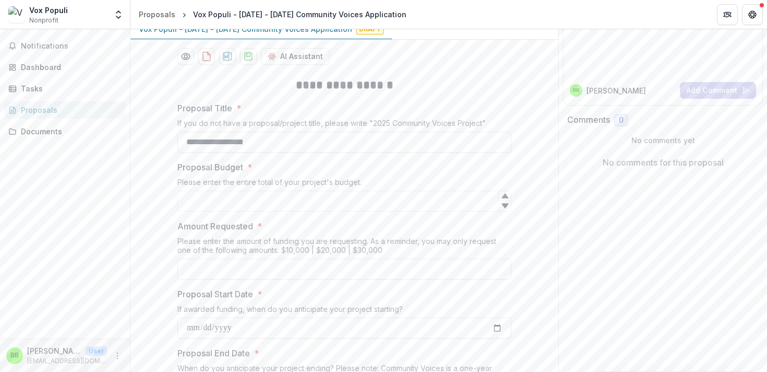
scroll to position [0, 0]
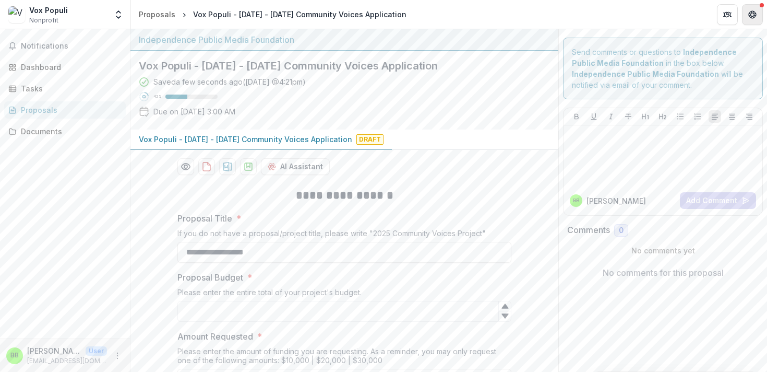
click at [750, 16] on icon "Get Help" at bounding box center [753, 14] width 8 height 8
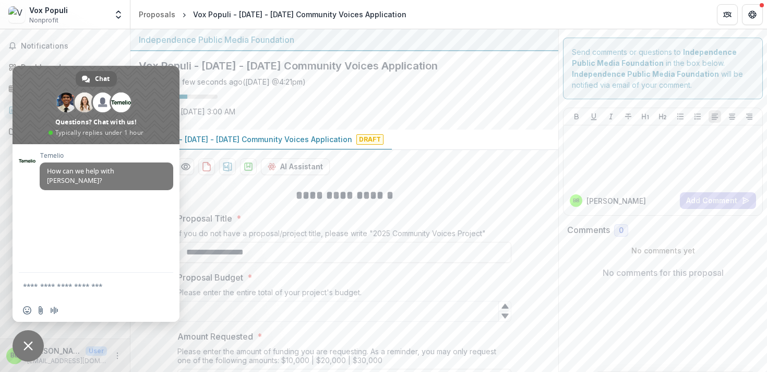
click at [496, 161] on div "AI Assistant" at bounding box center [344, 166] width 334 height 17
click at [357, 138] on span "Draft" at bounding box center [370, 139] width 27 height 10
click at [33, 340] on span "Close chat" at bounding box center [28, 345] width 31 height 31
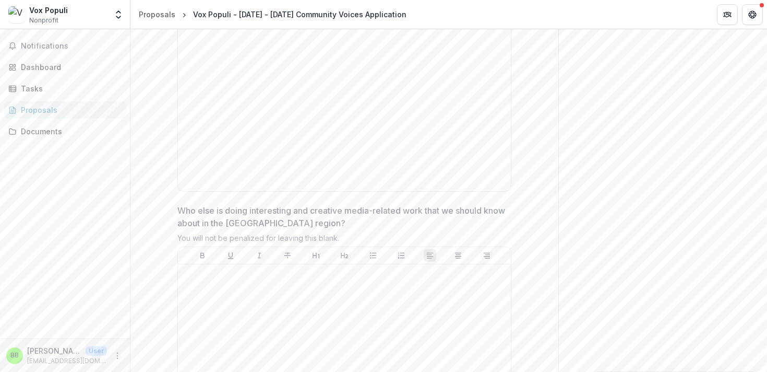
scroll to position [2880, 0]
